Goal: Task Accomplishment & Management: Manage account settings

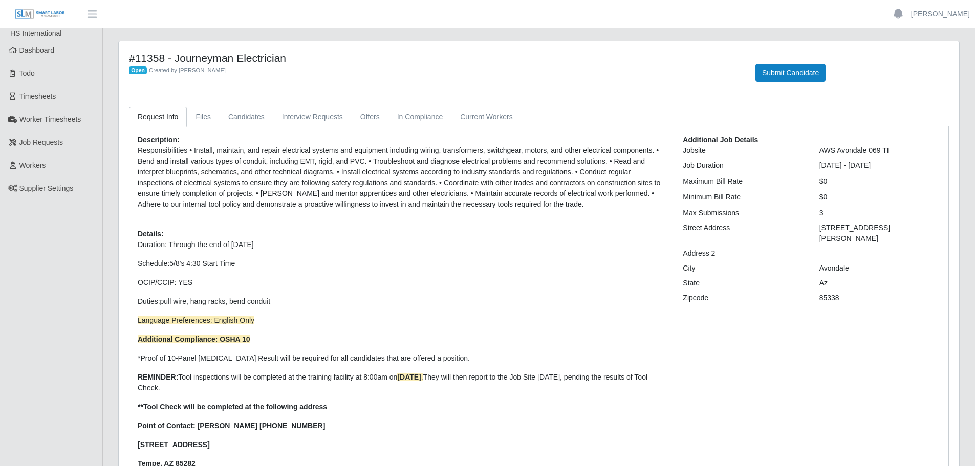
click at [228, 105] on div "#11358 - Journeyman Electrician Open Created by [PERSON_NAME] Submit Candidate …" at bounding box center [539, 294] width 840 height 506
click at [228, 111] on link "Candidates" at bounding box center [247, 117] width 54 height 20
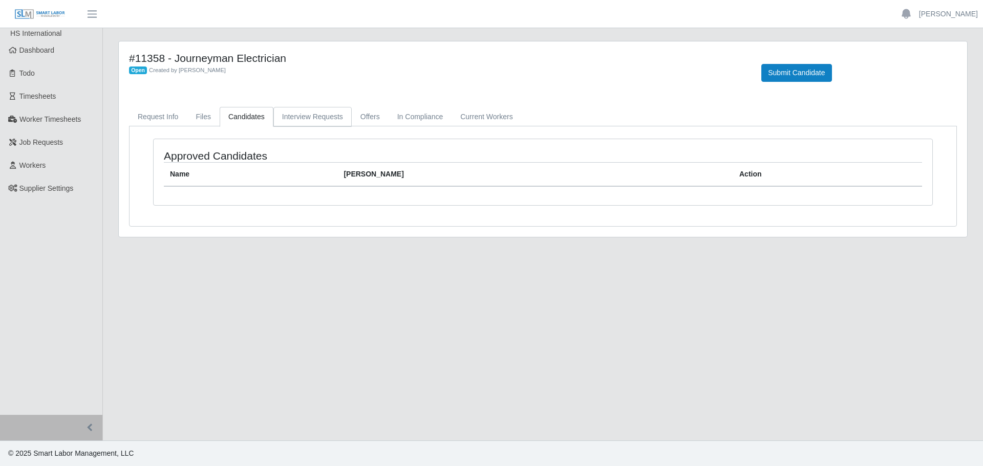
click at [277, 112] on link "Interview Requests" at bounding box center [312, 117] width 78 height 20
click at [343, 110] on link "Interview Requests" at bounding box center [312, 117] width 78 height 20
click at [369, 115] on link "Offers" at bounding box center [370, 117] width 37 height 20
click at [425, 121] on link "In Compliance" at bounding box center [419, 117] width 63 height 20
click at [27, 53] on span "Dashboard" at bounding box center [36, 50] width 35 height 8
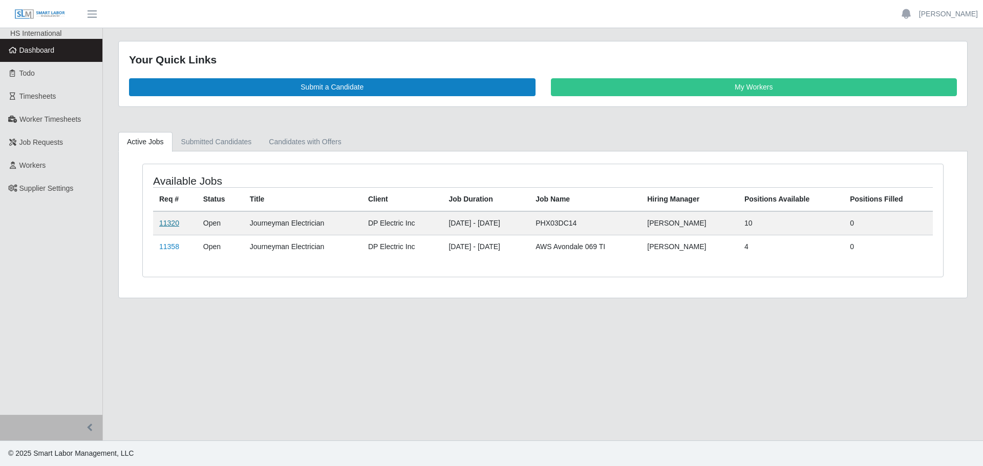
click at [164, 226] on link "11320" at bounding box center [169, 223] width 20 height 8
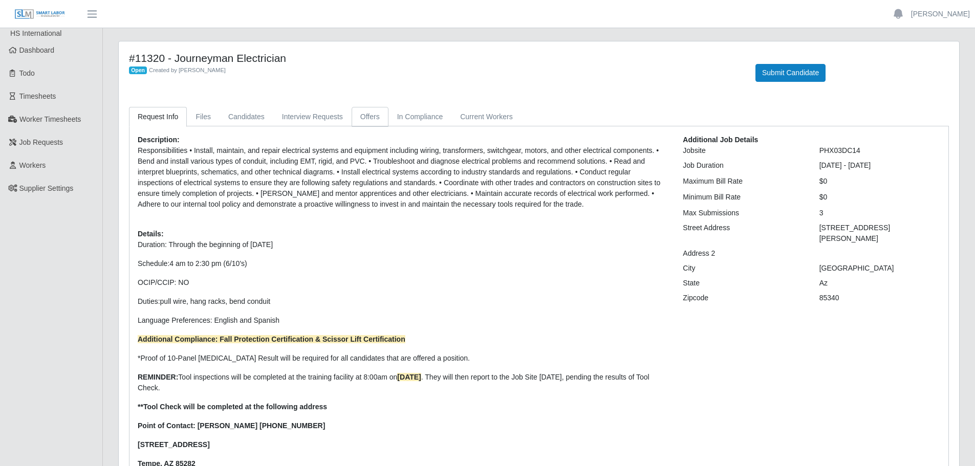
click at [361, 116] on link "Offers" at bounding box center [370, 117] width 37 height 20
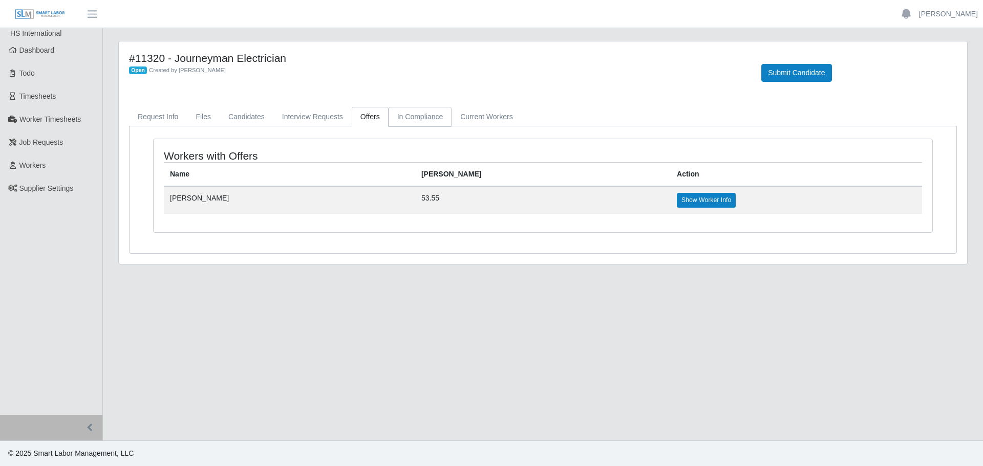
click at [414, 116] on link "In Compliance" at bounding box center [419, 117] width 63 height 20
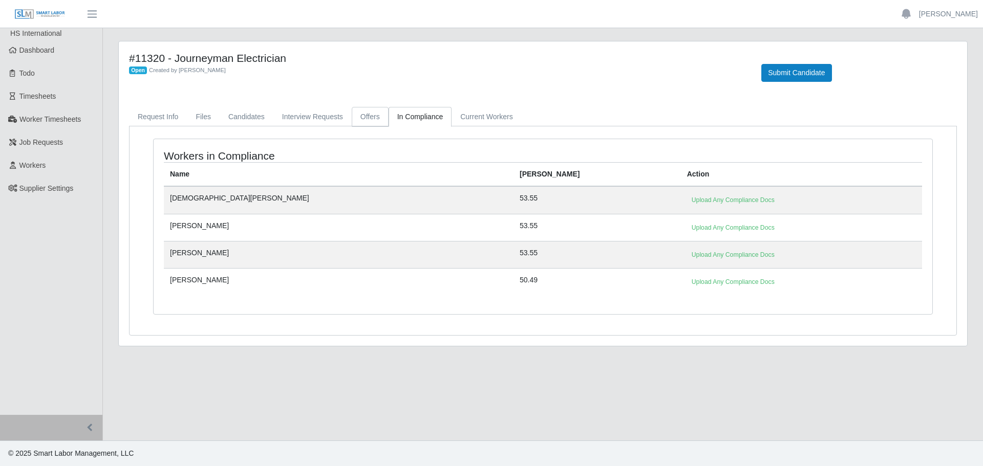
click at [369, 118] on link "Offers" at bounding box center [370, 117] width 37 height 20
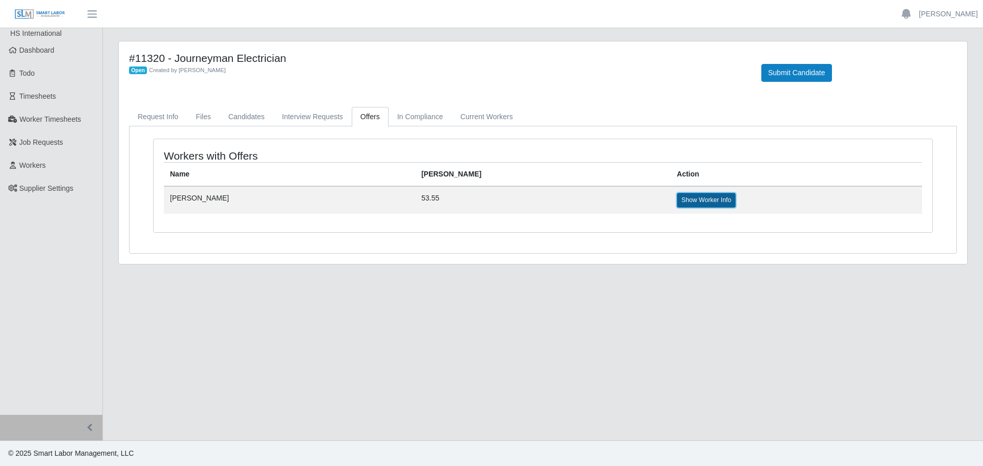
click at [677, 194] on link "Show Worker Info" at bounding box center [706, 200] width 59 height 14
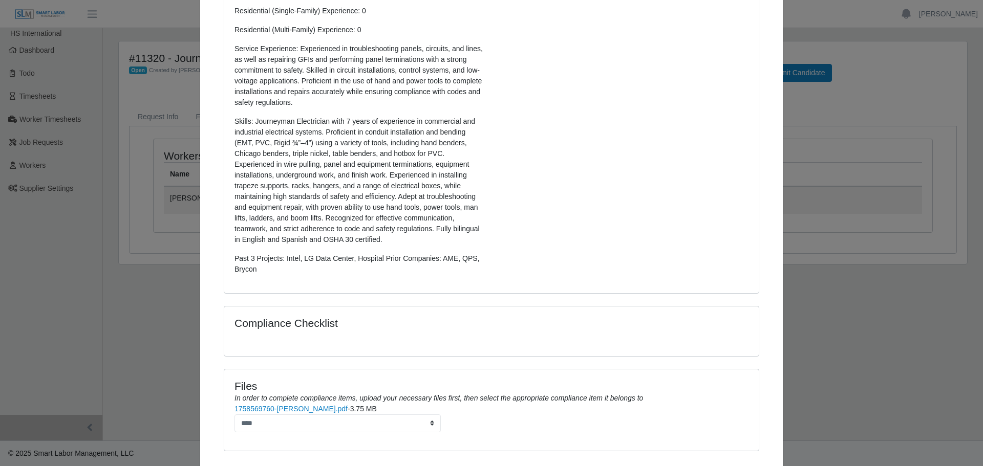
scroll to position [303, 0]
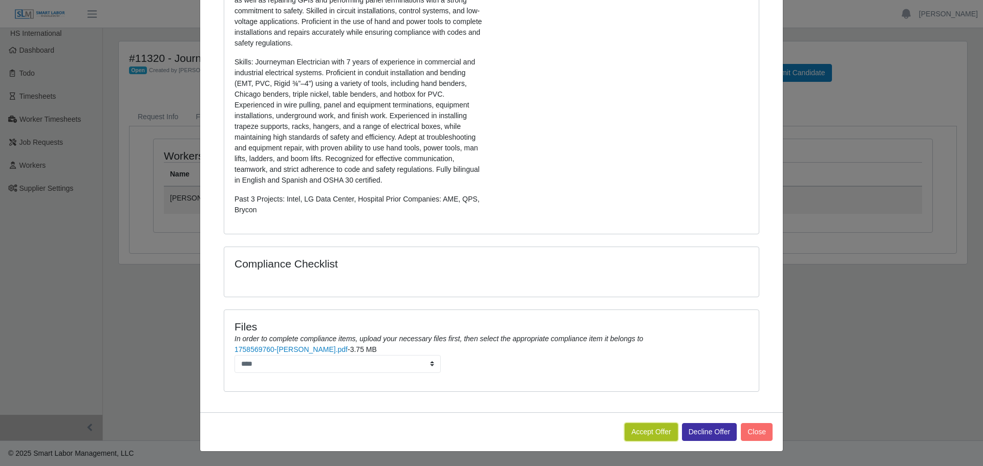
click at [643, 430] on button "Accept Offer" at bounding box center [650, 432] width 53 height 18
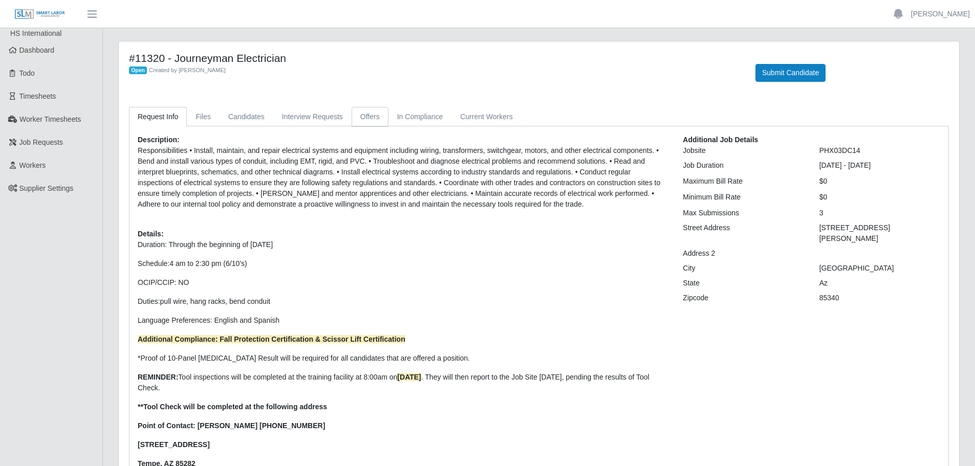
click at [371, 114] on link "Offers" at bounding box center [370, 117] width 37 height 20
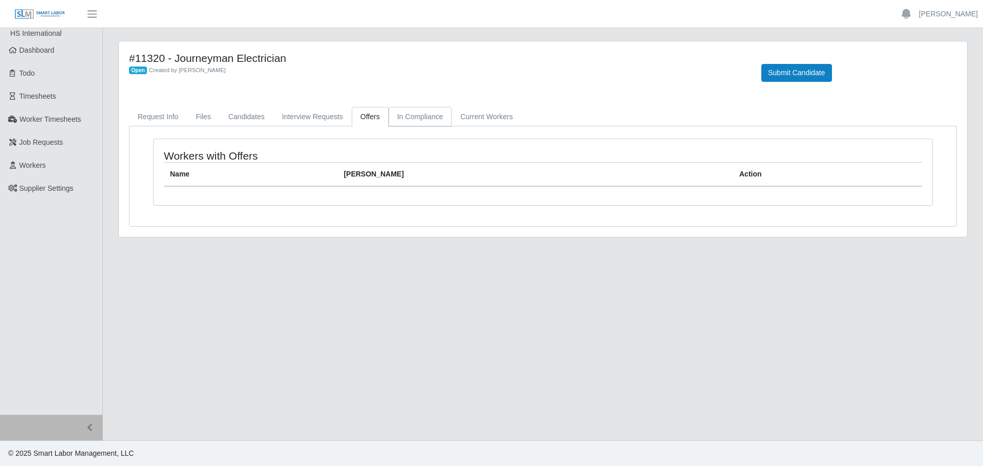
click at [404, 120] on link "In Compliance" at bounding box center [419, 117] width 63 height 20
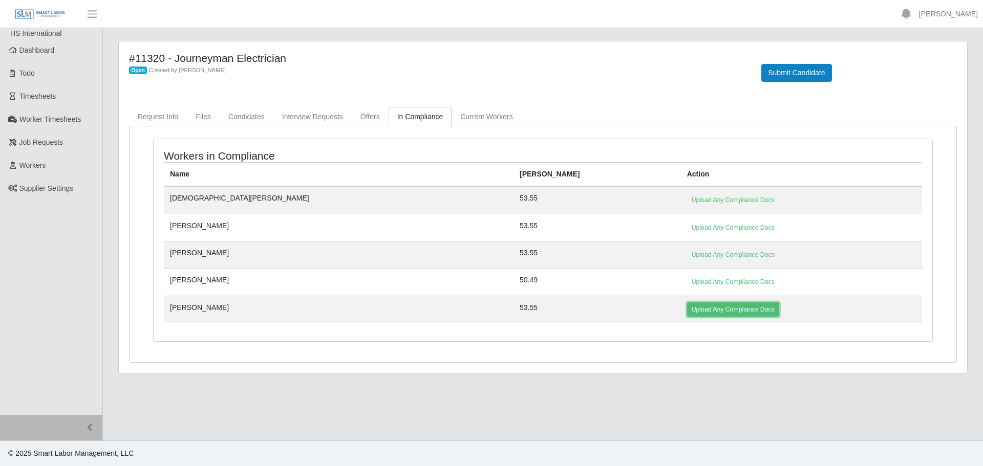
click at [687, 306] on link "Upload Any Compliance Docs" at bounding box center [733, 309] width 92 height 14
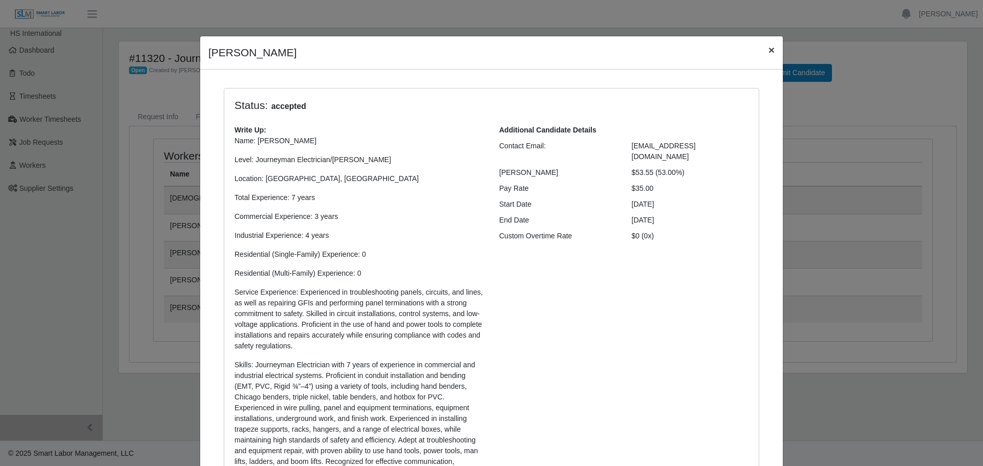
click at [761, 46] on button "×" at bounding box center [771, 49] width 23 height 27
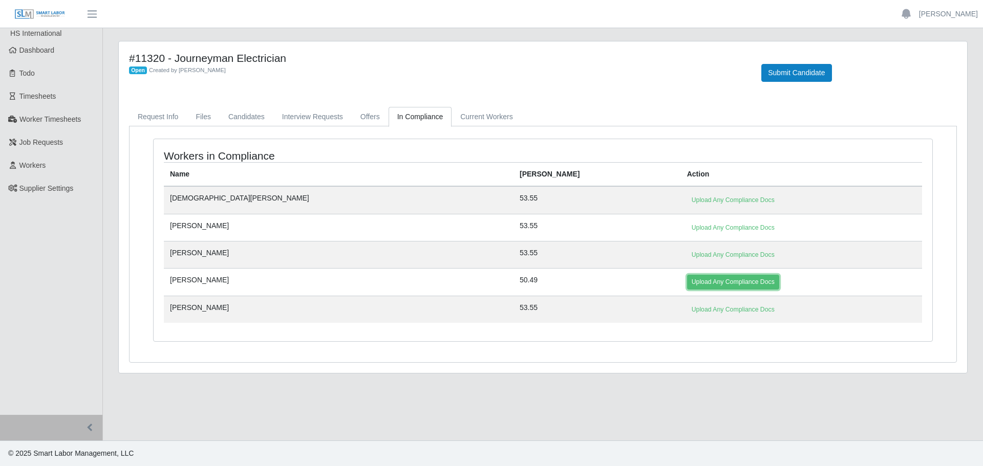
click at [687, 276] on link "Upload Any Compliance Docs" at bounding box center [733, 282] width 92 height 14
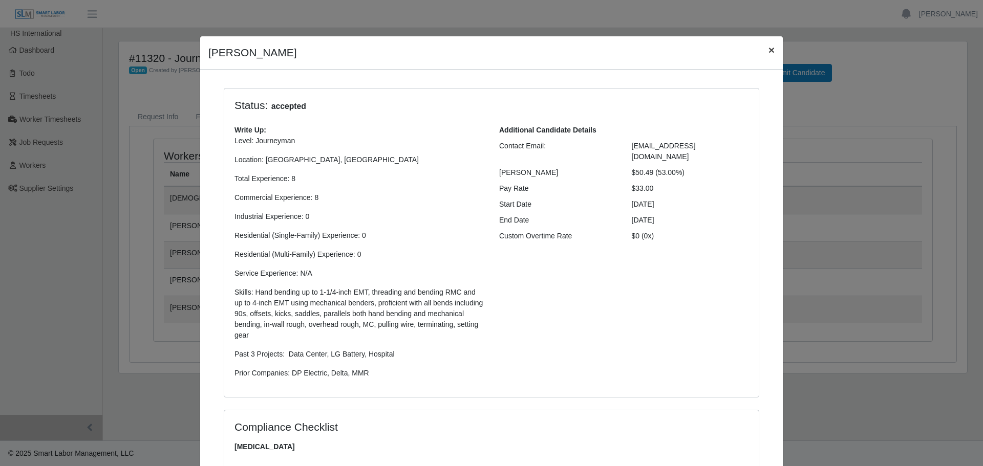
click at [772, 52] on button "×" at bounding box center [771, 49] width 23 height 27
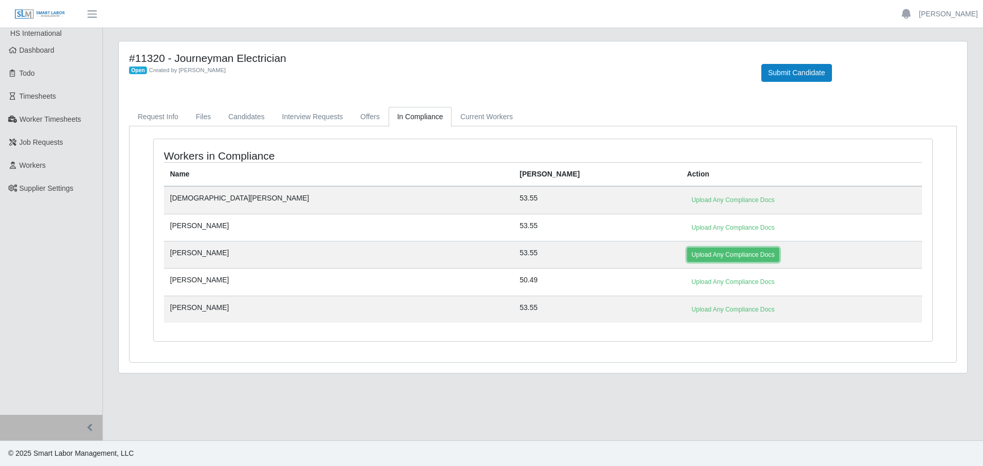
click at [687, 253] on link "Upload Any Compliance Docs" at bounding box center [733, 255] width 92 height 14
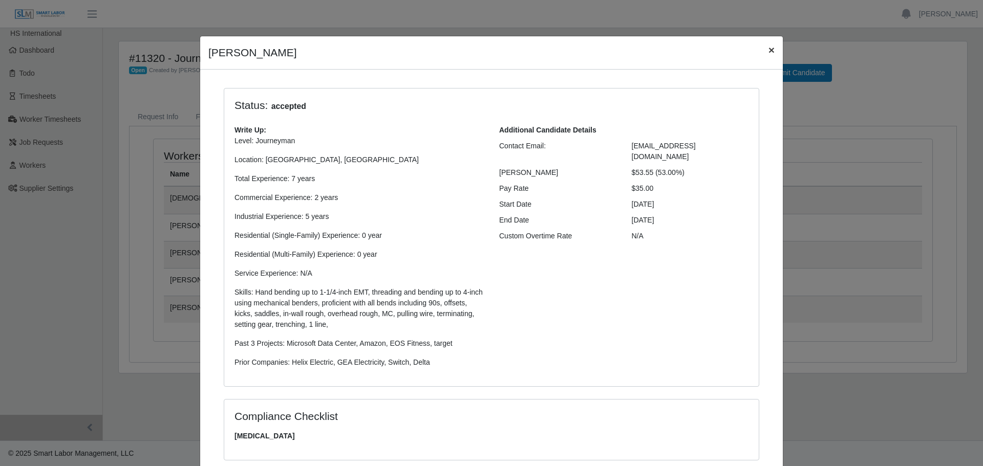
click at [768, 49] on span "×" at bounding box center [771, 50] width 6 height 12
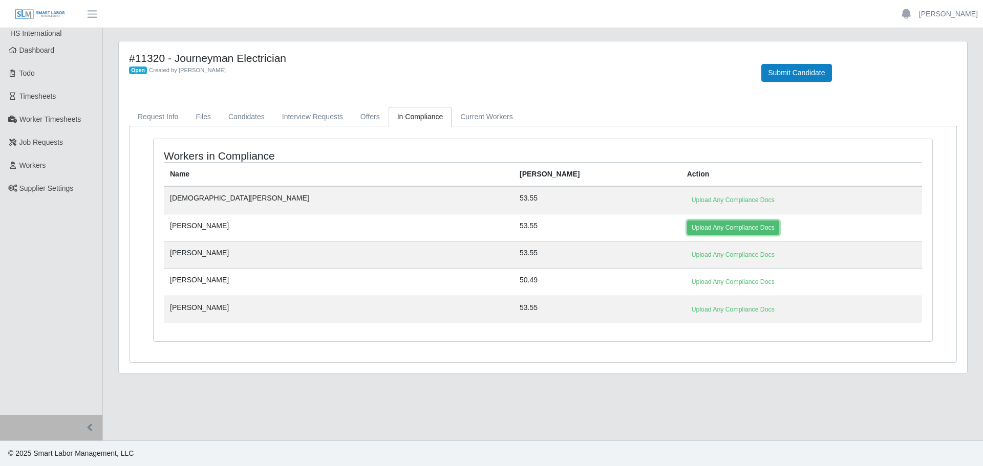
click at [687, 221] on link "Upload Any Compliance Docs" at bounding box center [733, 228] width 92 height 14
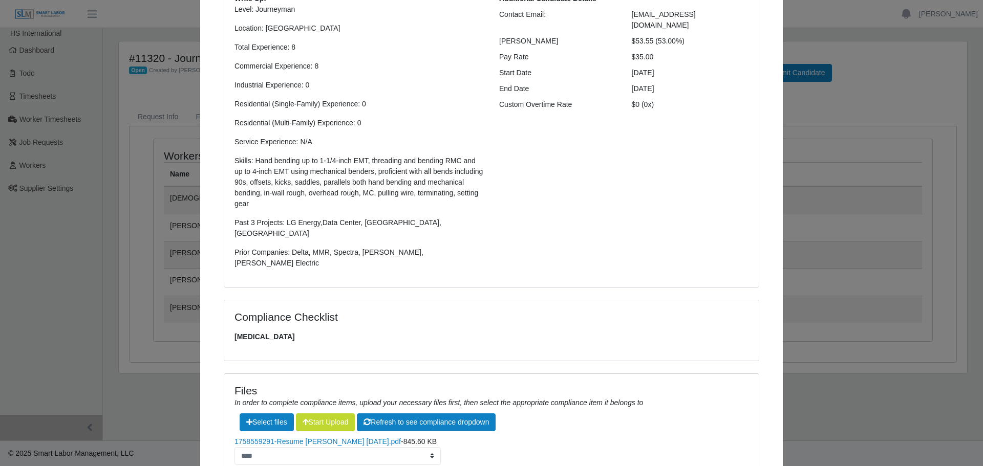
scroll to position [239, 0]
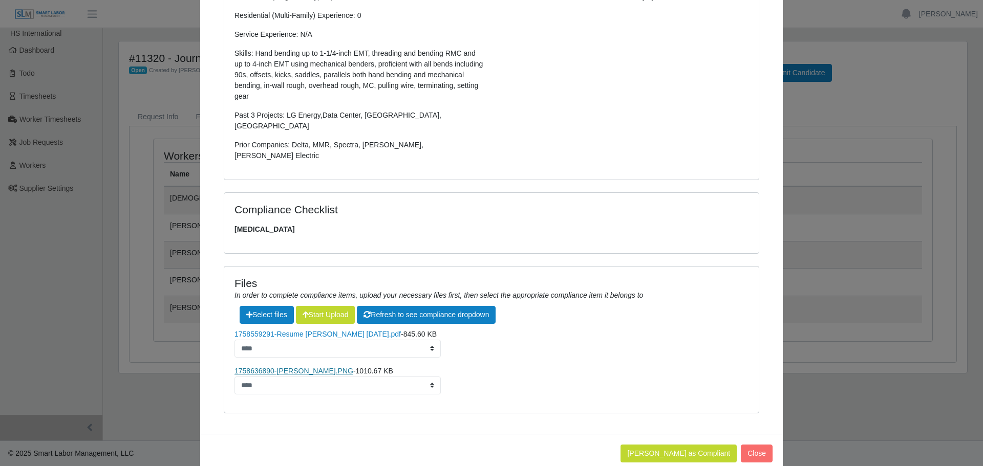
click at [296, 367] on link "1758636890-Carlos Rios.PNG" at bounding box center [293, 371] width 119 height 8
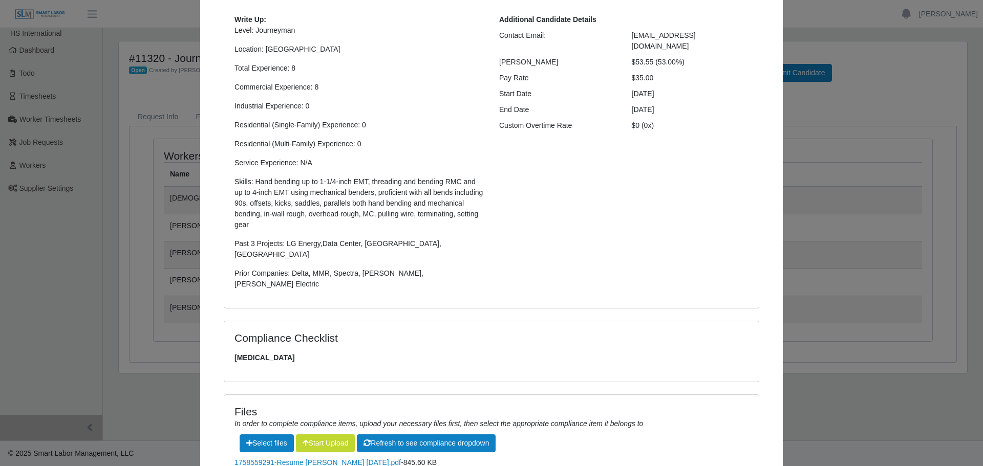
scroll to position [0, 0]
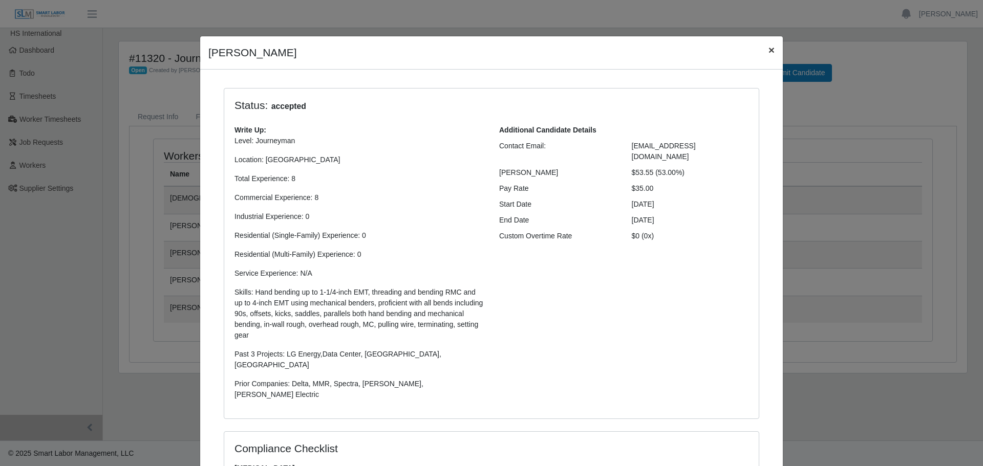
click at [772, 52] on button "×" at bounding box center [771, 49] width 23 height 27
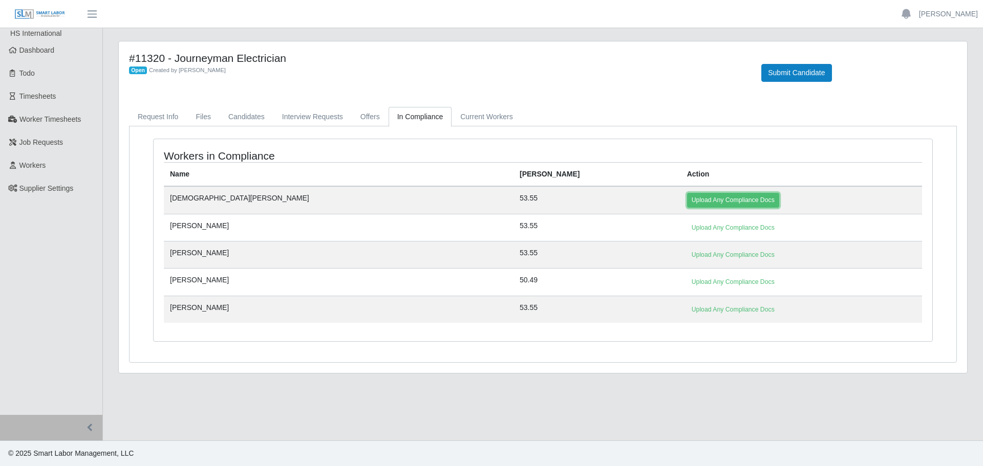
click at [687, 195] on link "Upload Any Compliance Docs" at bounding box center [733, 200] width 92 height 14
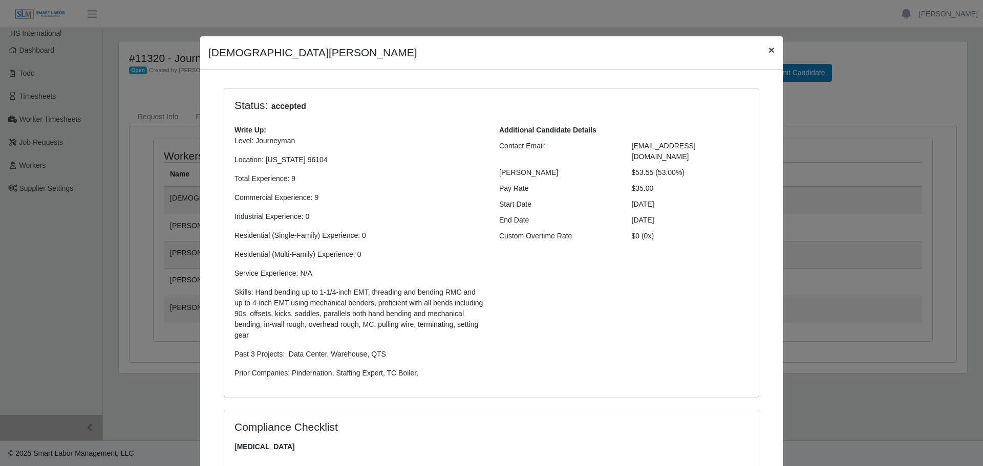
click at [769, 50] on button "×" at bounding box center [771, 49] width 23 height 27
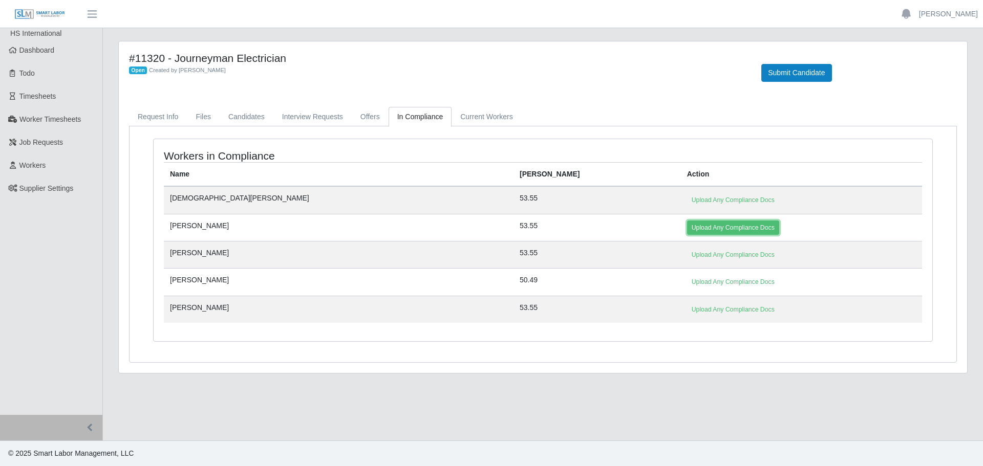
click at [687, 226] on link "Upload Any Compliance Docs" at bounding box center [733, 228] width 92 height 14
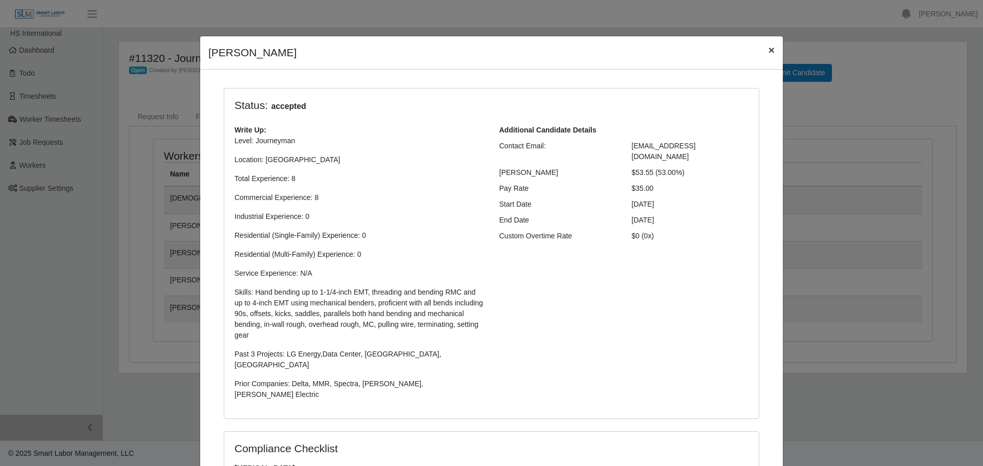
click at [768, 54] on span "×" at bounding box center [771, 50] width 6 height 12
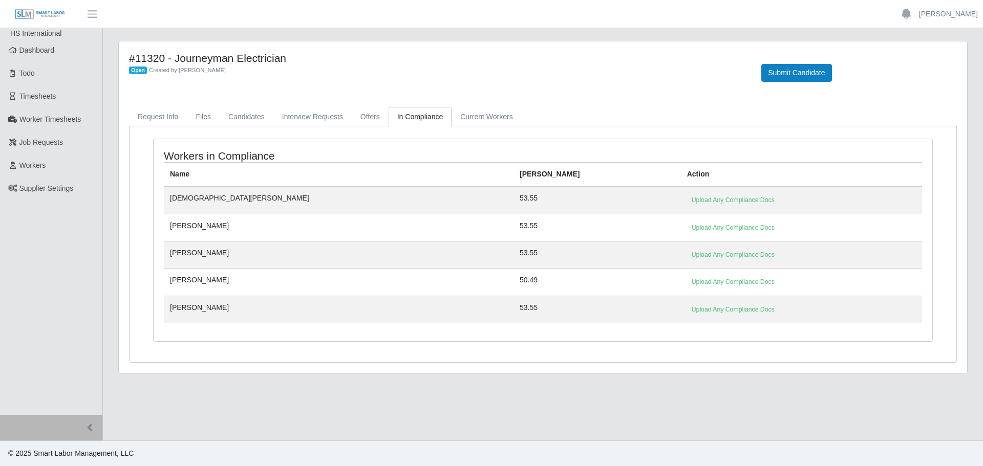
drag, startPoint x: 312, startPoint y: 397, endPoint x: 310, endPoint y: 408, distance: 11.5
click at [312, 397] on main "#11320 - Journeyman Electrician Open Created by Jerrin Jaramillo Submit Candida…" at bounding box center [543, 234] width 880 height 413
click at [425, 408] on main "#11320 - Journeyman Electrician Open Created by Jerrin Jaramillo Submit Candida…" at bounding box center [543, 234] width 880 height 413
click at [687, 314] on link "Upload Any Compliance Docs" at bounding box center [733, 309] width 92 height 14
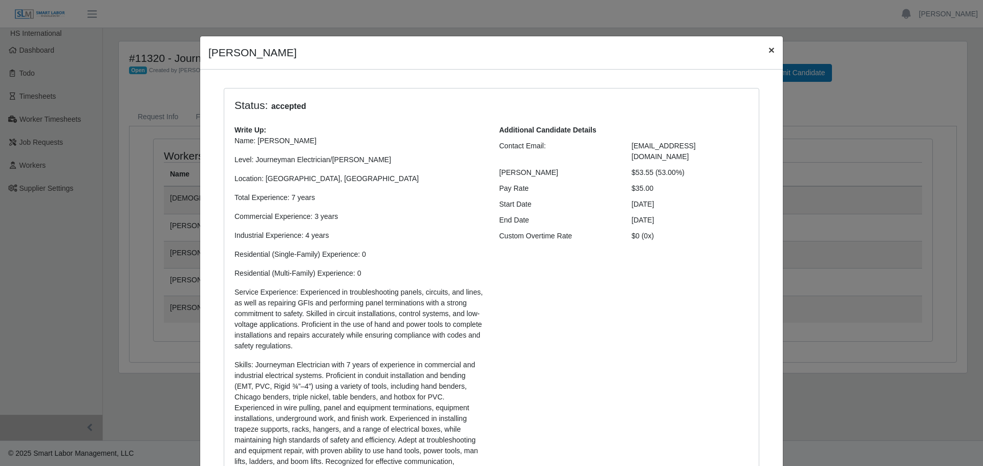
click at [762, 48] on button "×" at bounding box center [771, 49] width 23 height 27
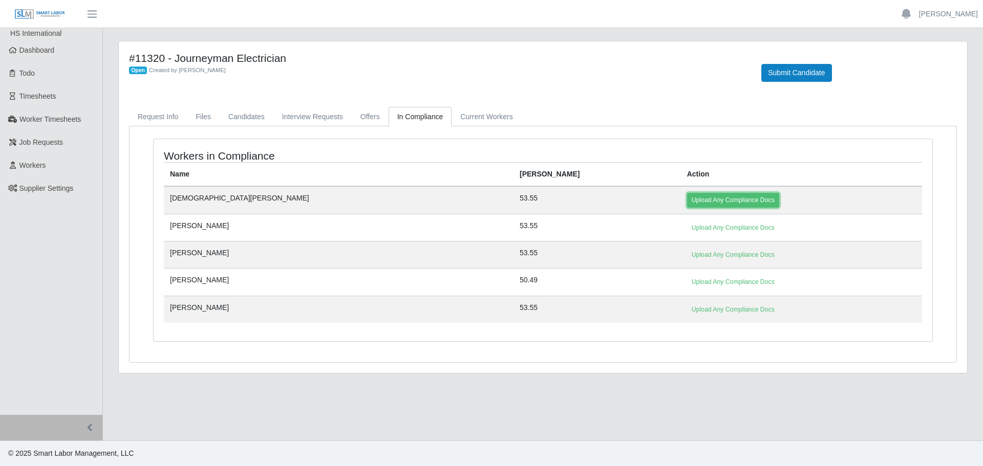
click at [687, 202] on link "Upload Any Compliance Docs" at bounding box center [733, 200] width 92 height 14
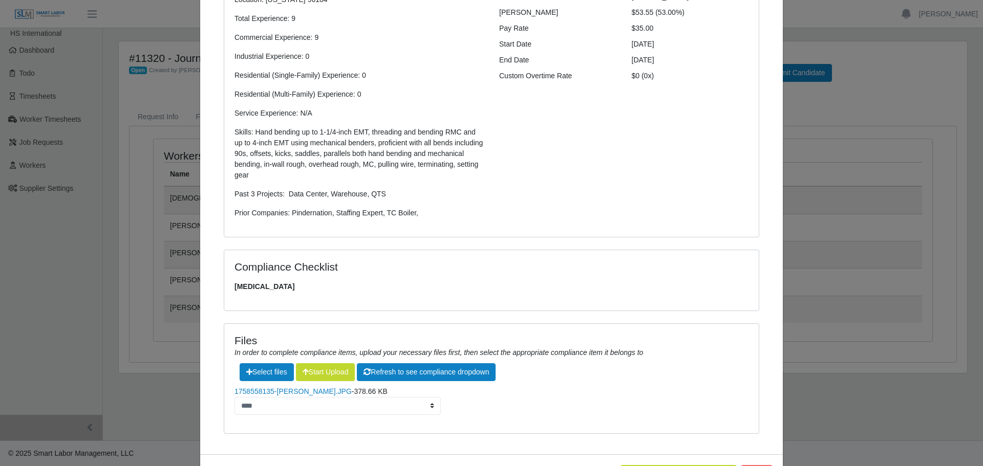
scroll to position [202, 0]
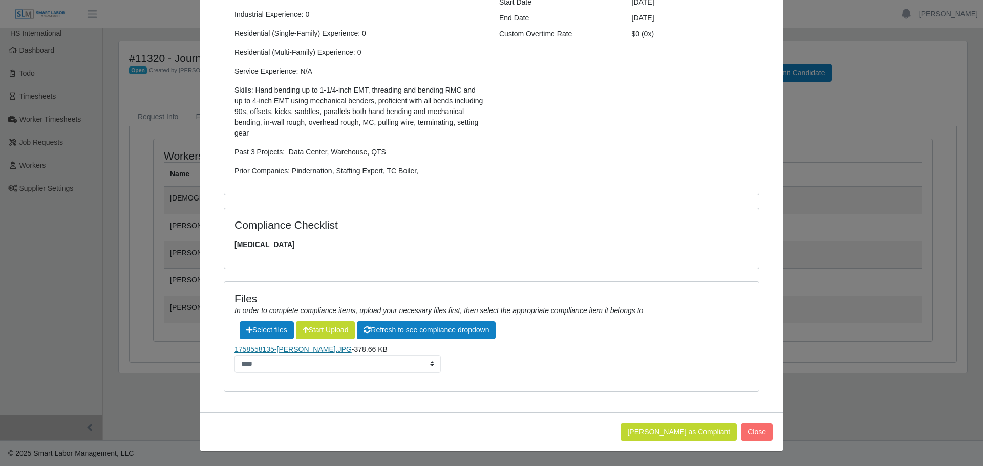
click at [288, 347] on link "1758558135-Jesus Valdez.JPG" at bounding box center [292, 349] width 117 height 8
click at [261, 328] on label"] at bounding box center [266, 330] width 53 height 17
click at [264, 328] on label"] at bounding box center [266, 330] width 53 height 17
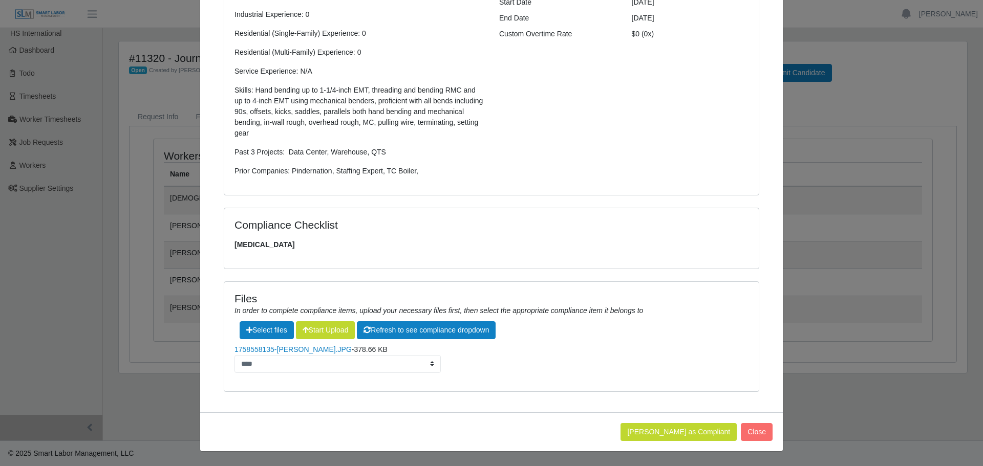
click at [257, 341] on div "**********" at bounding box center [491, 336] width 534 height 109
click at [257, 331] on label"] at bounding box center [266, 330] width 53 height 17
click at [261, 324] on label"] at bounding box center [266, 330] width 53 height 17
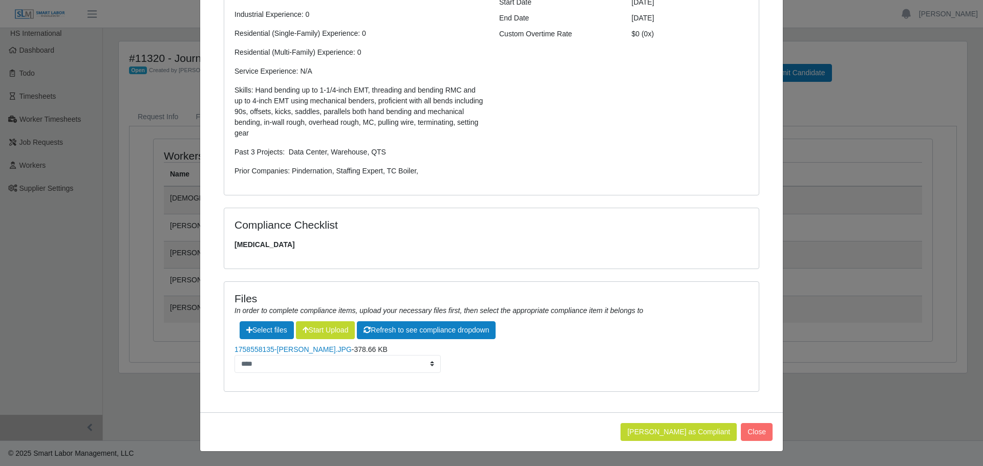
click at [689, 259] on div "Compliance Checklist Drug Screen" at bounding box center [491, 238] width 534 height 60
click at [253, 330] on label"] at bounding box center [266, 330] width 53 height 17
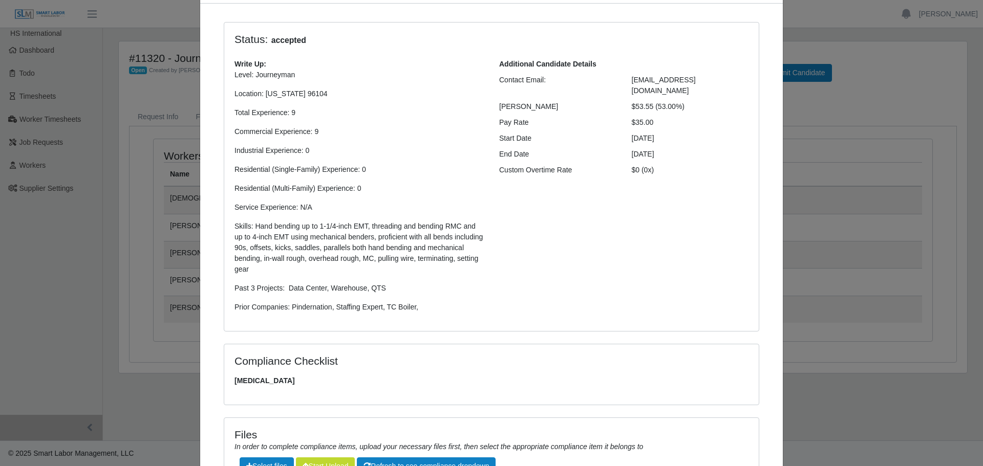
scroll to position [0, 0]
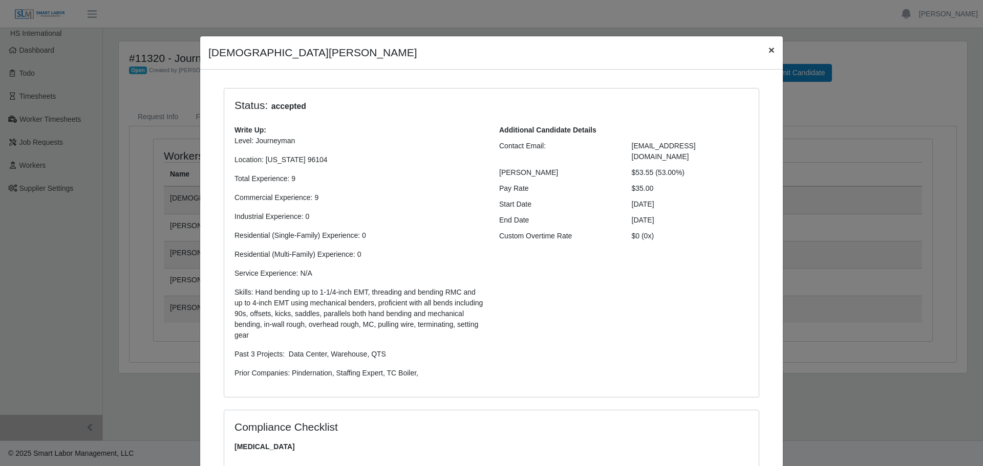
click at [768, 50] on span "×" at bounding box center [771, 50] width 6 height 12
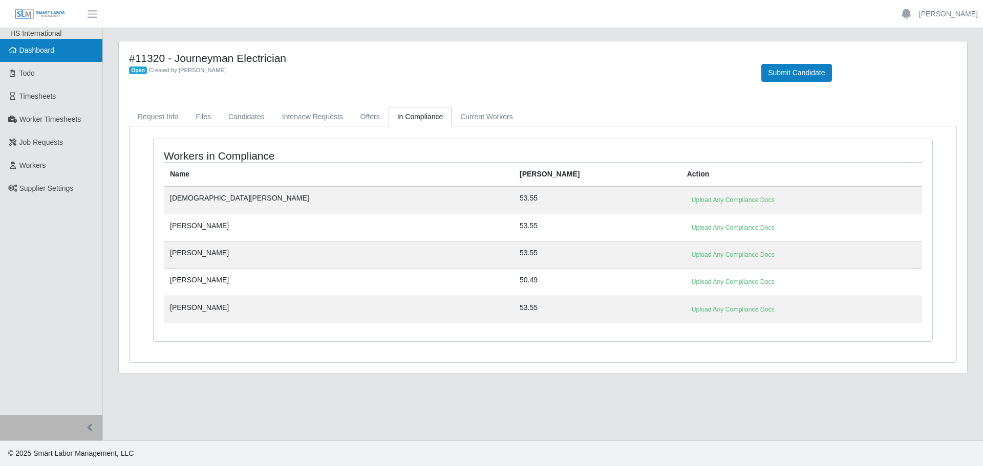
click at [44, 45] on link "Dashboard" at bounding box center [51, 50] width 102 height 23
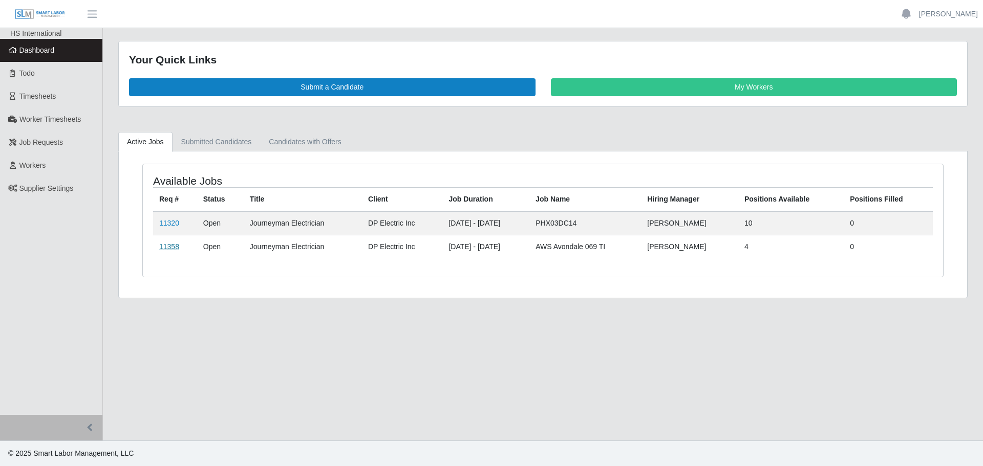
click at [169, 246] on link "11358" at bounding box center [169, 247] width 20 height 8
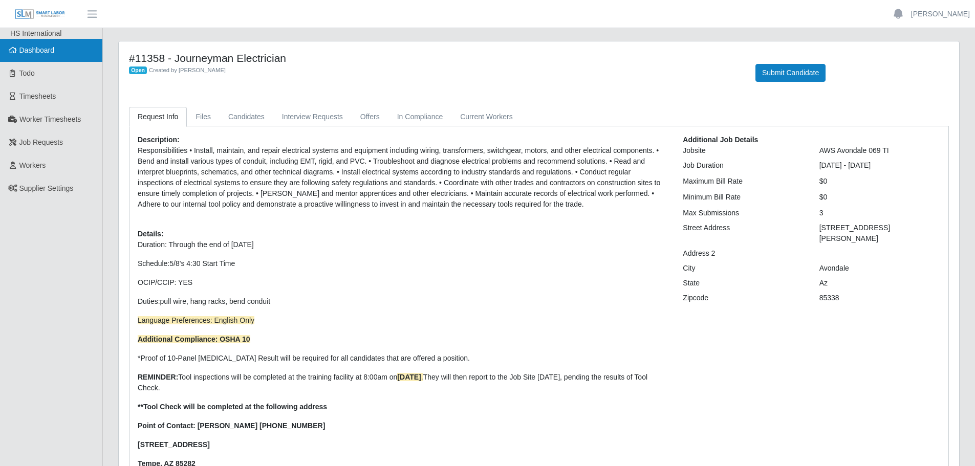
click at [29, 57] on link "Dashboard" at bounding box center [51, 50] width 102 height 23
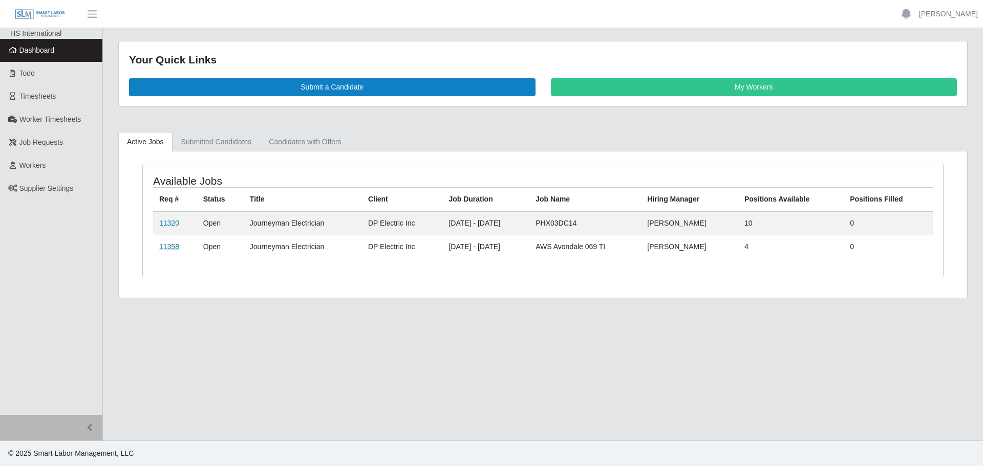
click at [174, 249] on link "11358" at bounding box center [169, 247] width 20 height 8
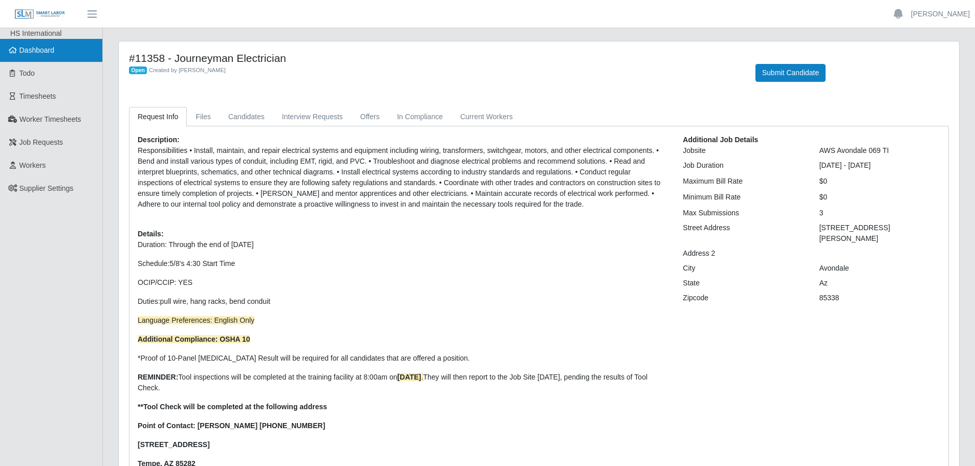
click at [30, 48] on span "Dashboard" at bounding box center [36, 50] width 35 height 8
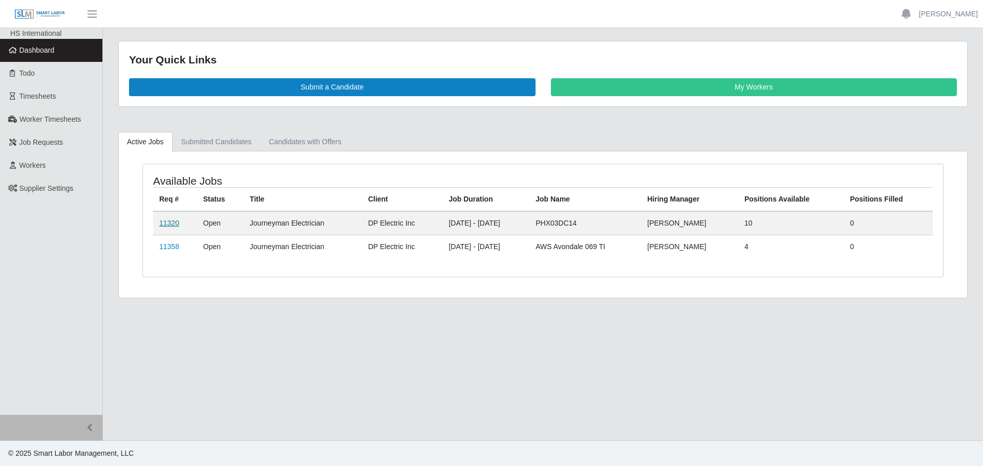
click at [165, 222] on link "11320" at bounding box center [169, 223] width 20 height 8
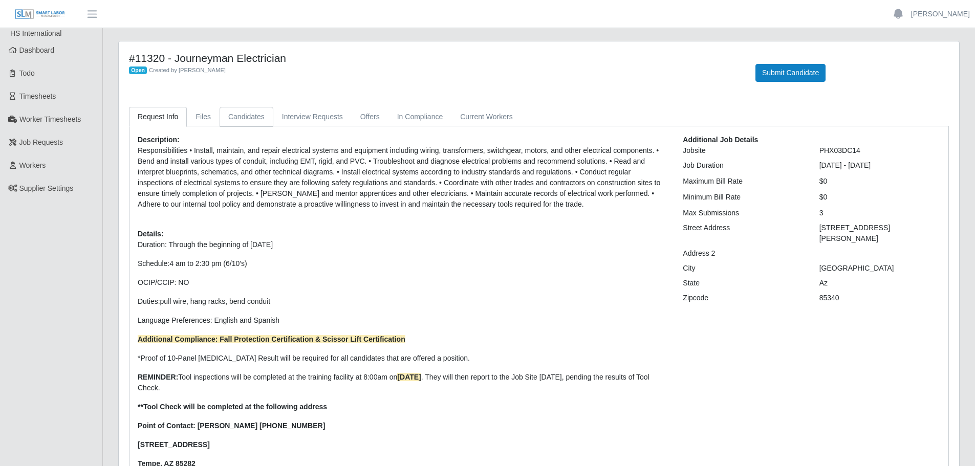
click at [254, 121] on link "Candidates" at bounding box center [247, 117] width 54 height 20
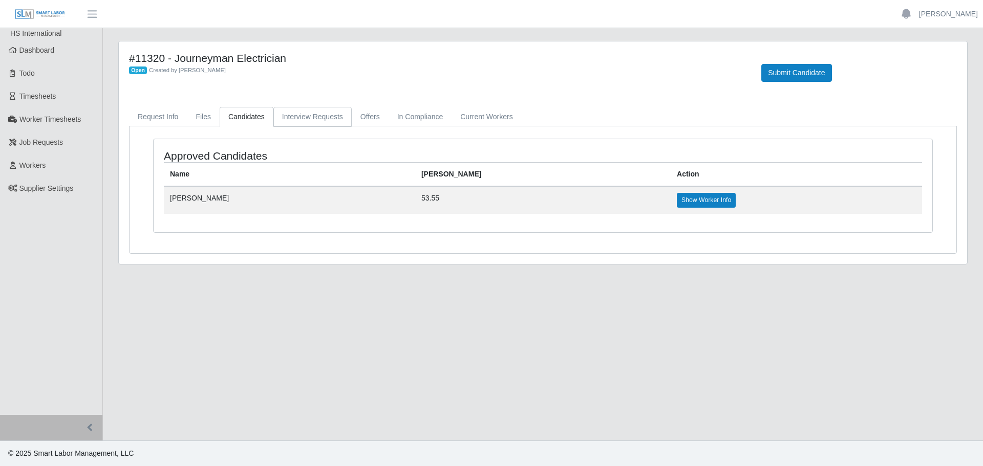
click at [300, 117] on link "Interview Requests" at bounding box center [312, 117] width 78 height 20
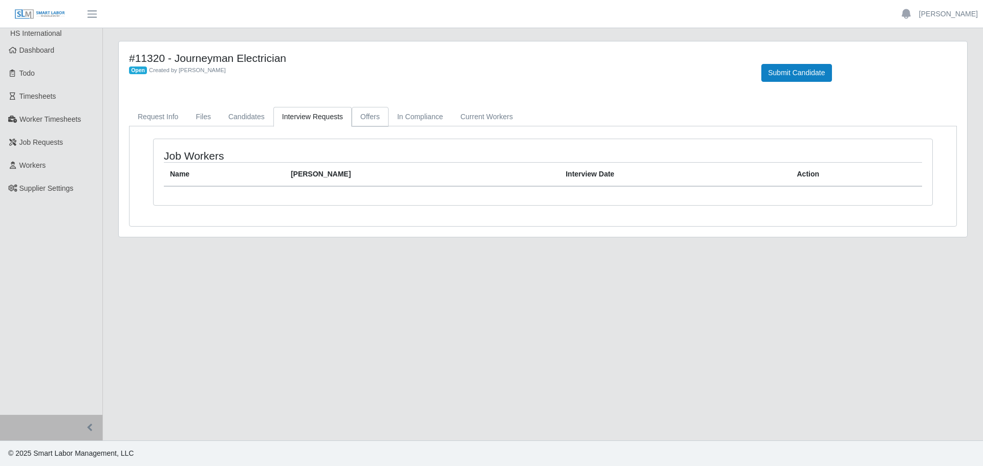
click at [358, 114] on link "Offers" at bounding box center [370, 117] width 37 height 20
click at [403, 117] on link "In Compliance" at bounding box center [419, 117] width 63 height 20
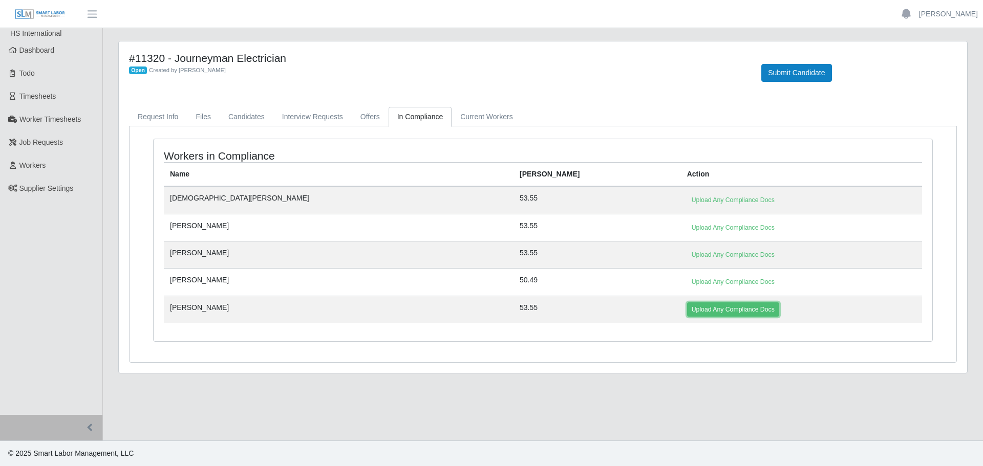
click at [687, 315] on link "Upload Any Compliance Docs" at bounding box center [733, 309] width 92 height 14
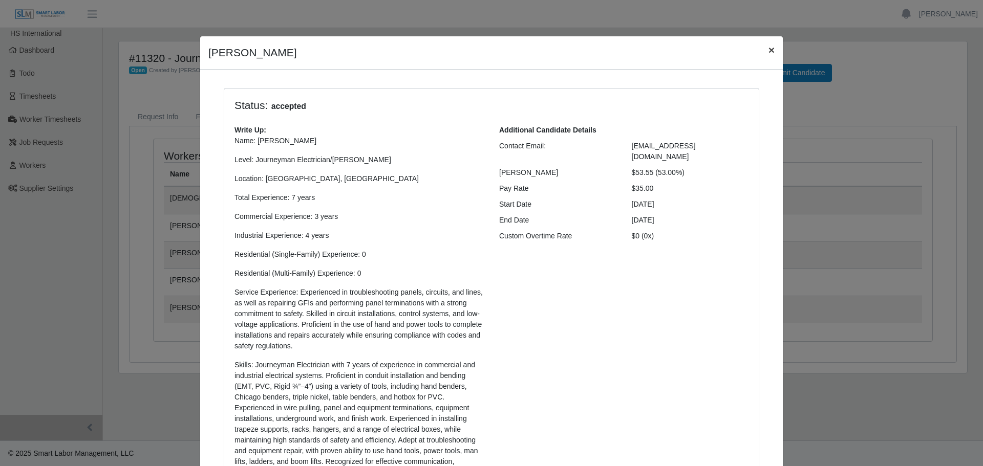
click at [768, 44] on span "×" at bounding box center [771, 50] width 6 height 12
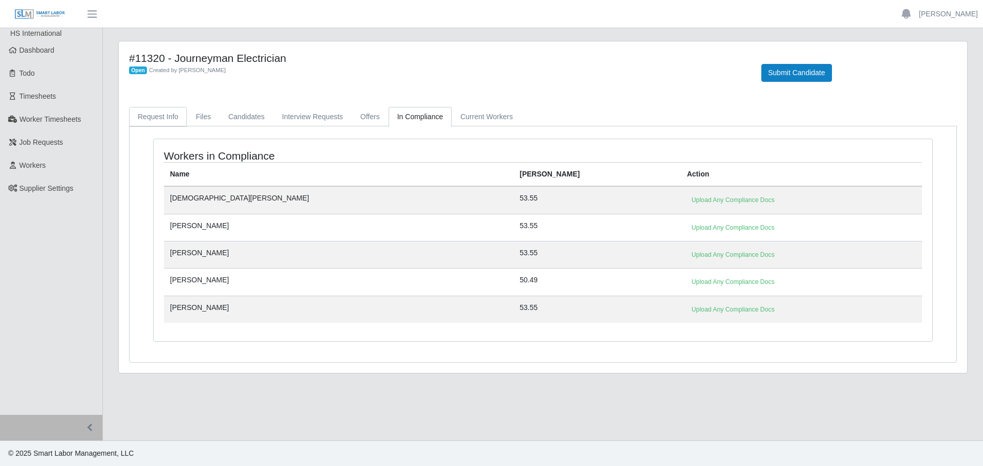
click at [147, 115] on link "Request Info" at bounding box center [158, 117] width 58 height 20
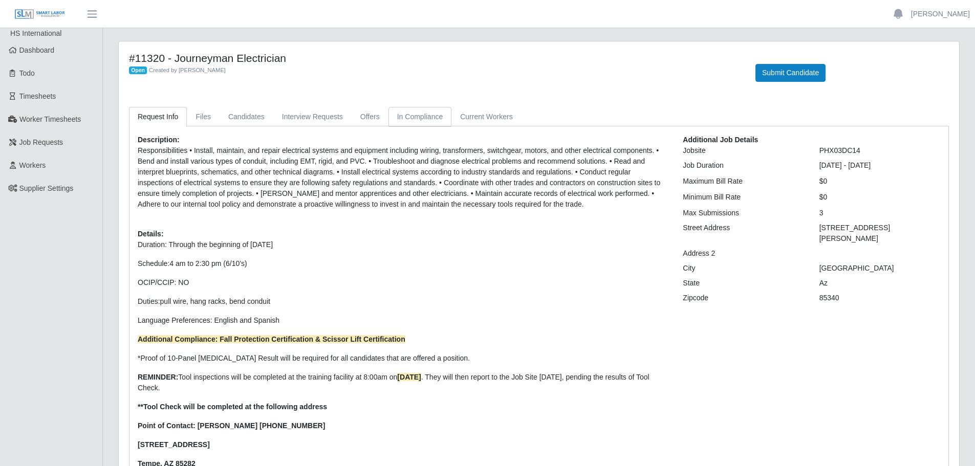
click at [429, 112] on link "In Compliance" at bounding box center [419, 117] width 63 height 20
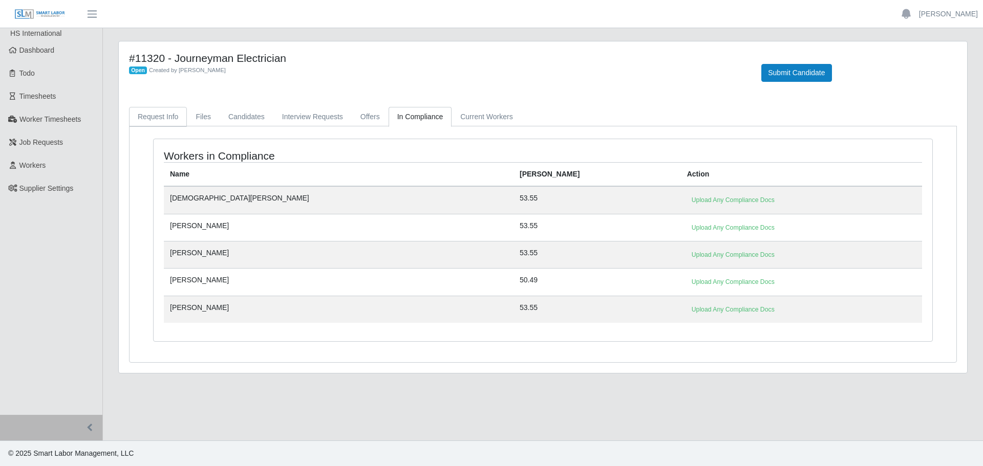
click at [171, 110] on link "Request Info" at bounding box center [158, 117] width 58 height 20
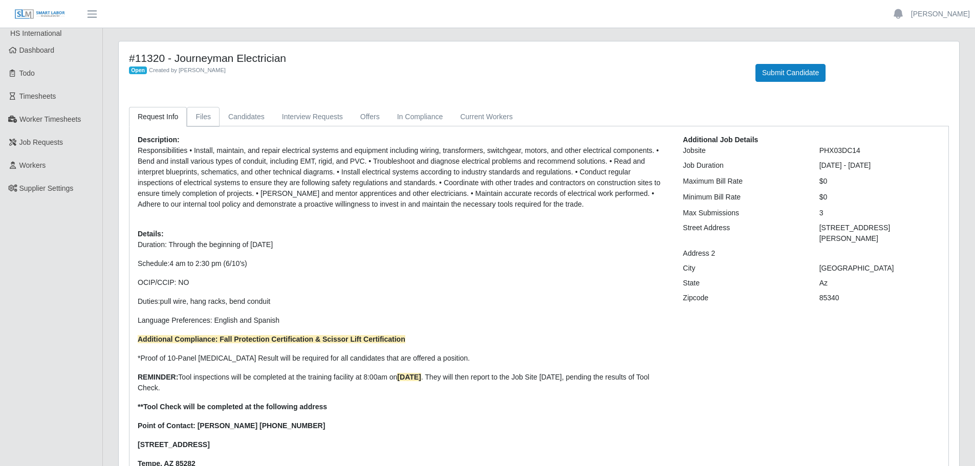
click at [202, 122] on link "Files" at bounding box center [203, 117] width 33 height 20
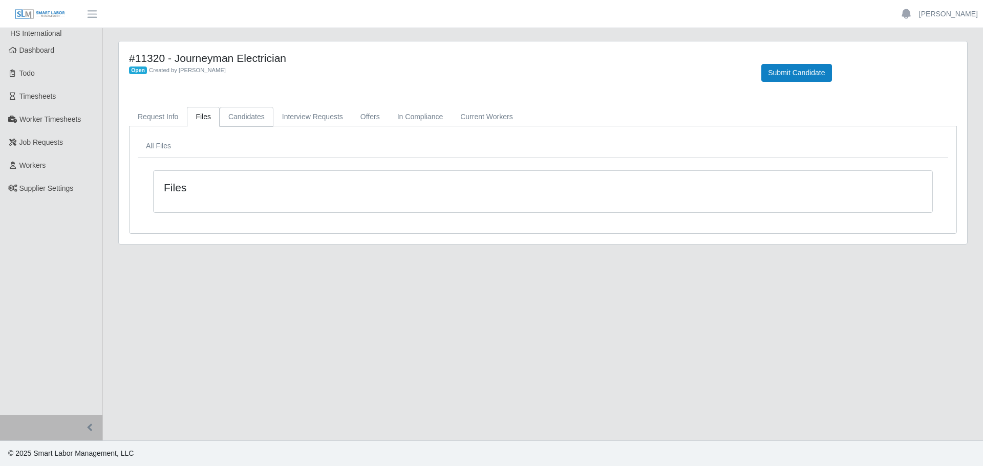
click at [241, 122] on link "Candidates" at bounding box center [247, 117] width 54 height 20
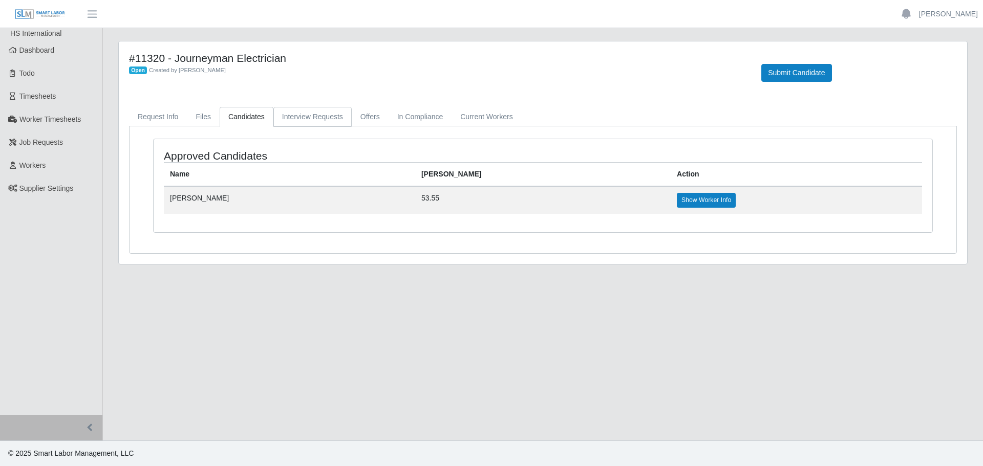
drag, startPoint x: 304, startPoint y: 121, endPoint x: 317, endPoint y: 120, distance: 13.3
click at [304, 121] on link "Interview Requests" at bounding box center [312, 117] width 78 height 20
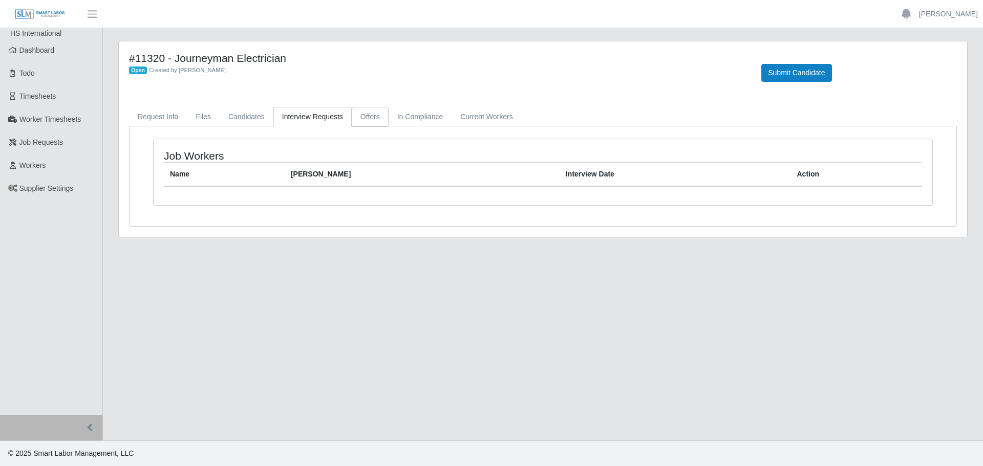
click at [374, 120] on link "Offers" at bounding box center [370, 117] width 37 height 20
click at [417, 117] on link "In Compliance" at bounding box center [419, 117] width 63 height 20
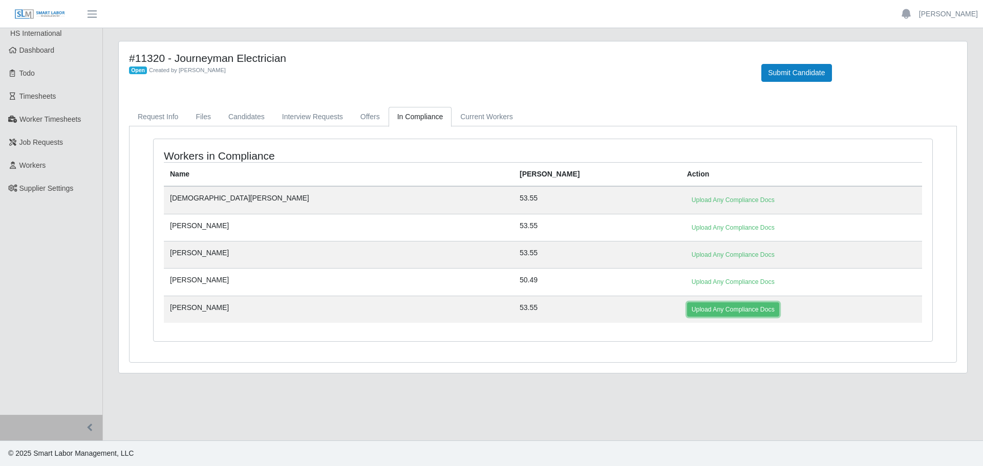
click at [687, 307] on link "Upload Any Compliance Docs" at bounding box center [733, 309] width 92 height 14
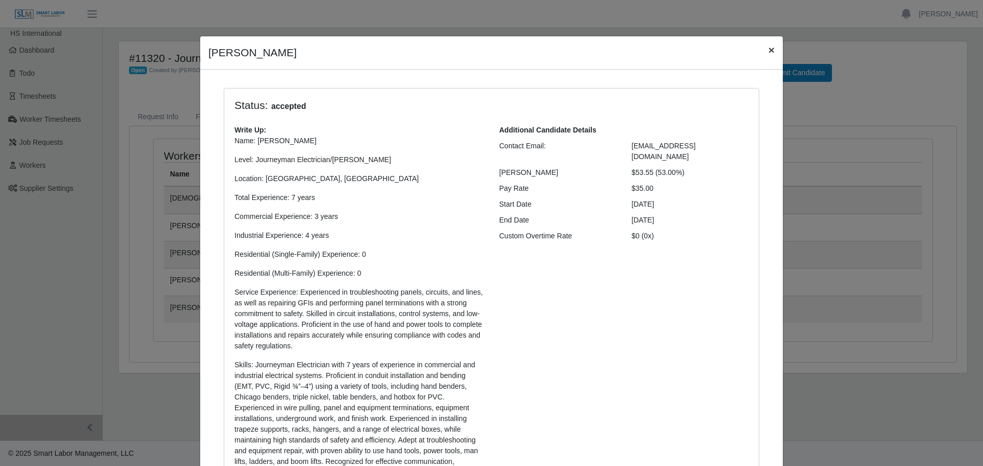
click at [768, 51] on span "×" at bounding box center [771, 50] width 6 height 12
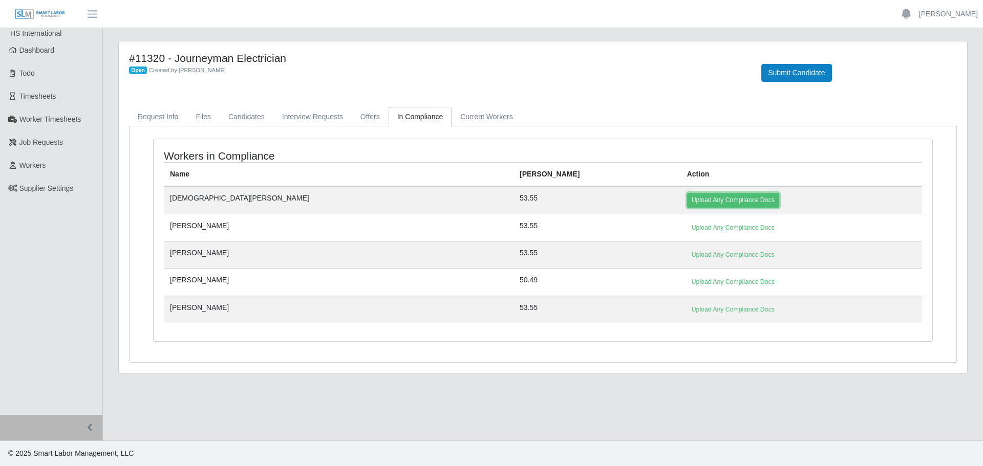
click at [687, 196] on link "Upload Any Compliance Docs" at bounding box center [733, 200] width 92 height 14
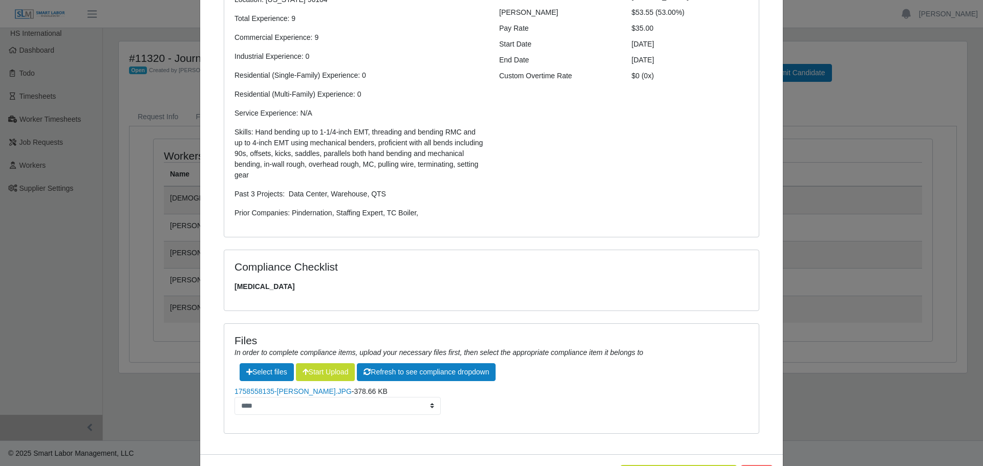
scroll to position [202, 0]
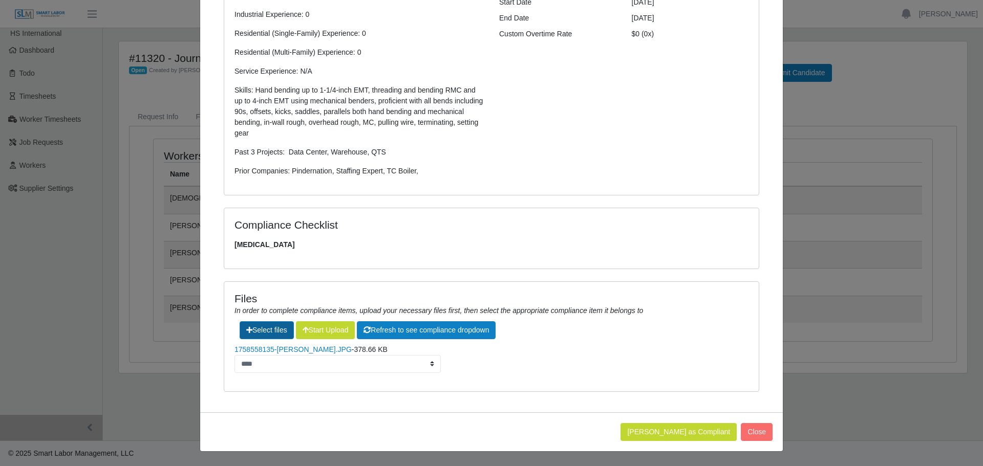
click at [262, 327] on label"] at bounding box center [266, 330] width 53 height 17
click at [244, 331] on label"] at bounding box center [266, 330] width 53 height 17
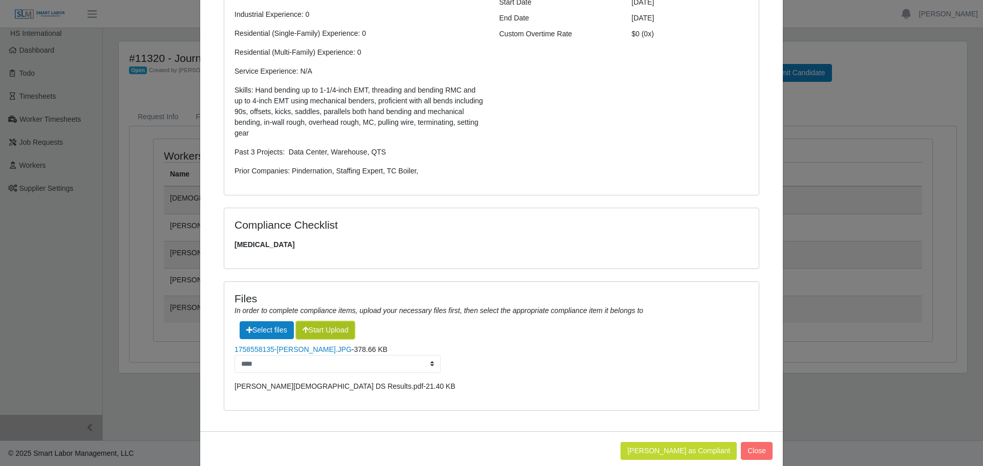
click at [315, 329] on button "Start Upload" at bounding box center [325, 330] width 59 height 18
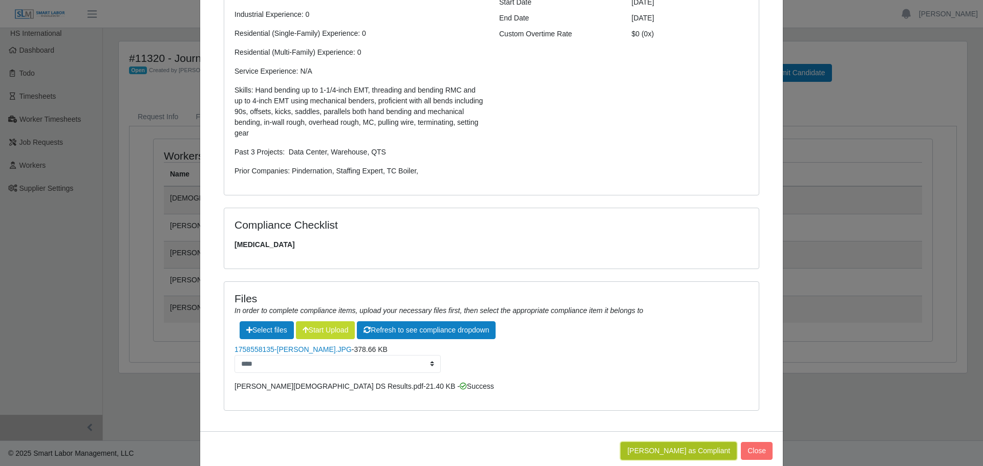
click at [664, 448] on button "Mark Worker as Compliant" at bounding box center [678, 451] width 116 height 18
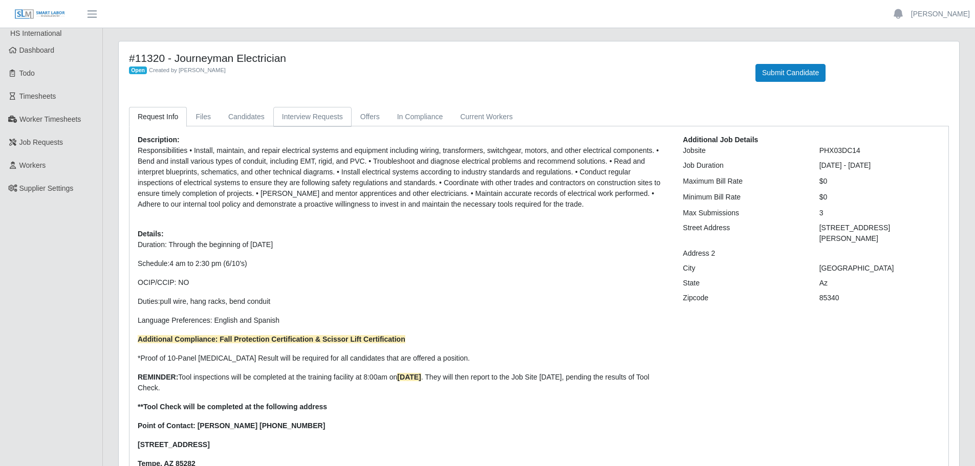
click at [315, 113] on link "Interview Requests" at bounding box center [312, 117] width 78 height 20
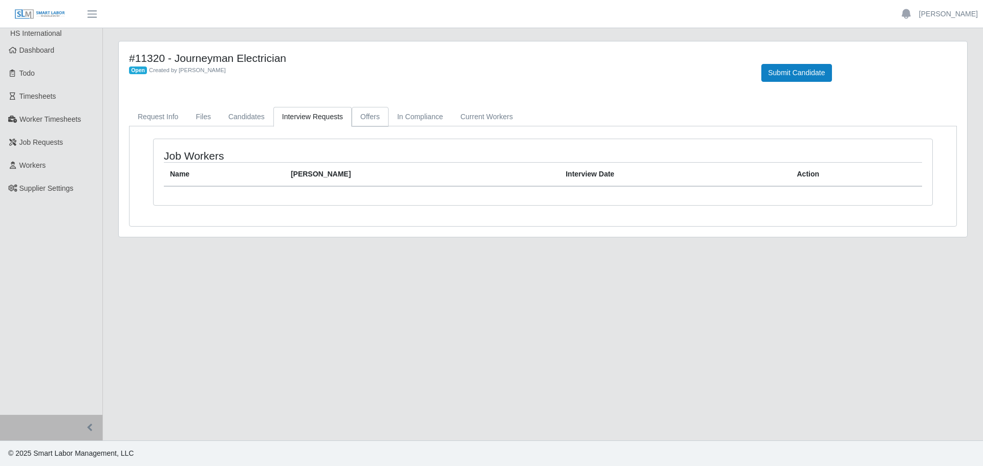
click at [356, 116] on link "Offers" at bounding box center [370, 117] width 37 height 20
click at [410, 119] on link "In Compliance" at bounding box center [419, 117] width 63 height 20
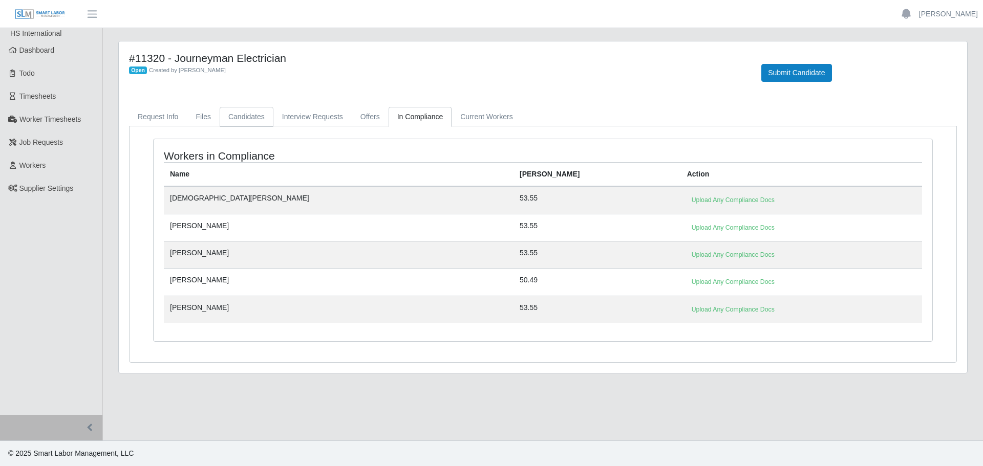
click at [259, 118] on link "Candidates" at bounding box center [247, 117] width 54 height 20
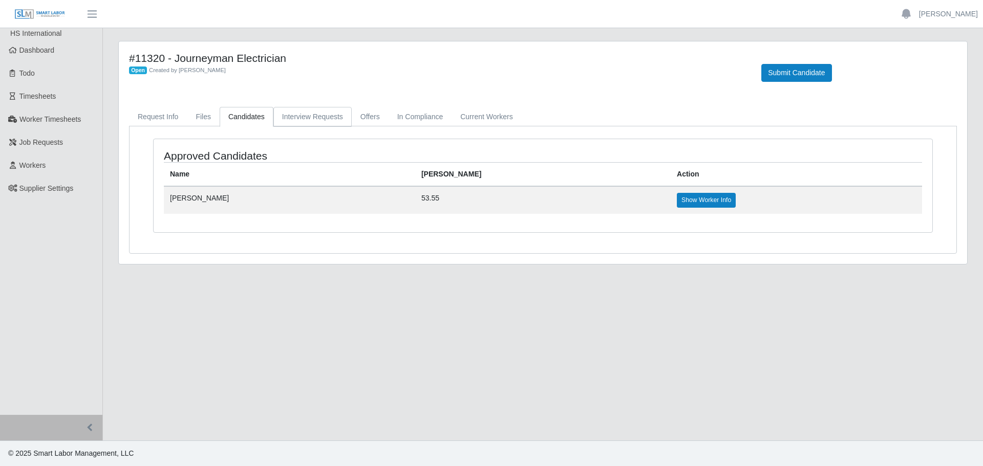
click at [338, 114] on link "Interview Requests" at bounding box center [312, 117] width 78 height 20
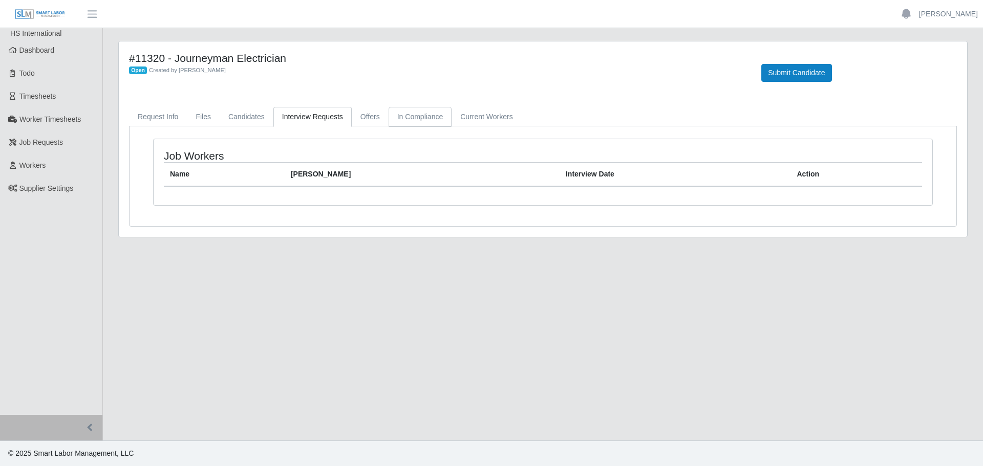
click at [398, 115] on link "In Compliance" at bounding box center [419, 117] width 63 height 20
